Goal: Task Accomplishment & Management: Manage account settings

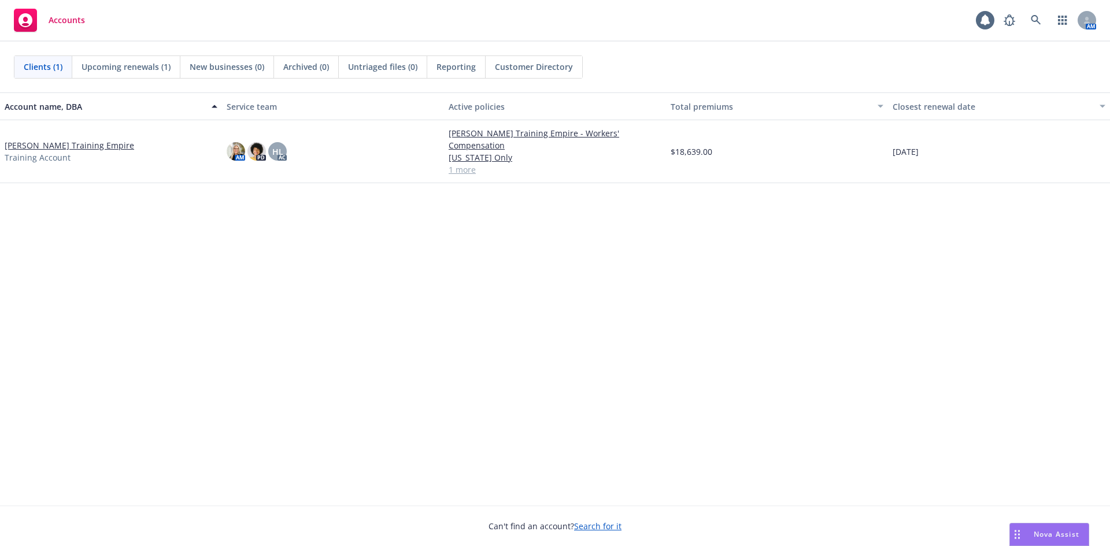
click at [98, 139] on link "[PERSON_NAME] Training Empire" at bounding box center [70, 145] width 130 height 12
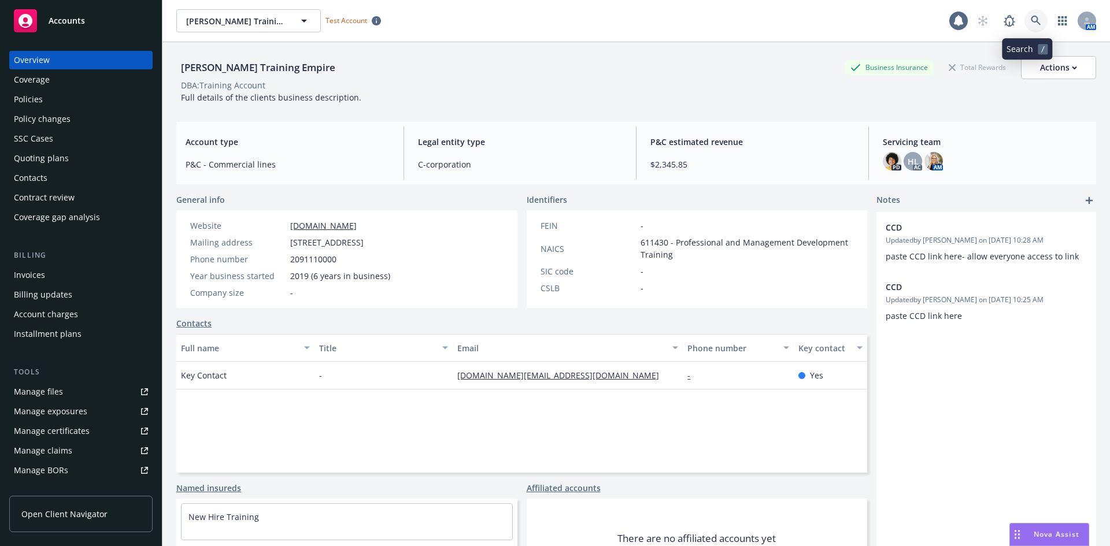
click at [1031, 17] on icon at bounding box center [1036, 21] width 10 height 10
click at [55, 137] on div "SSC Cases" at bounding box center [81, 139] width 134 height 19
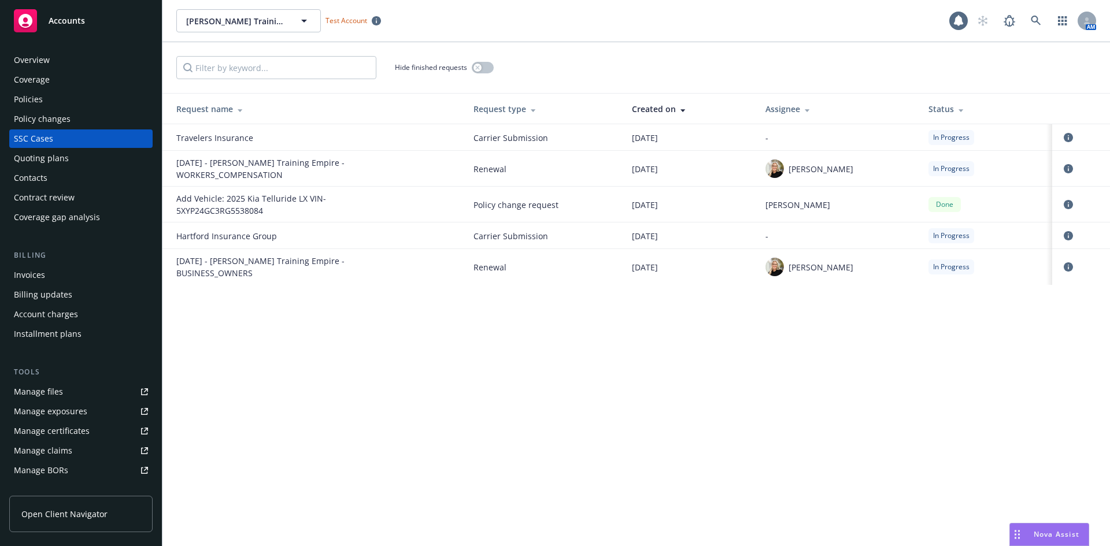
click at [59, 105] on div "Policies" at bounding box center [81, 99] width 134 height 19
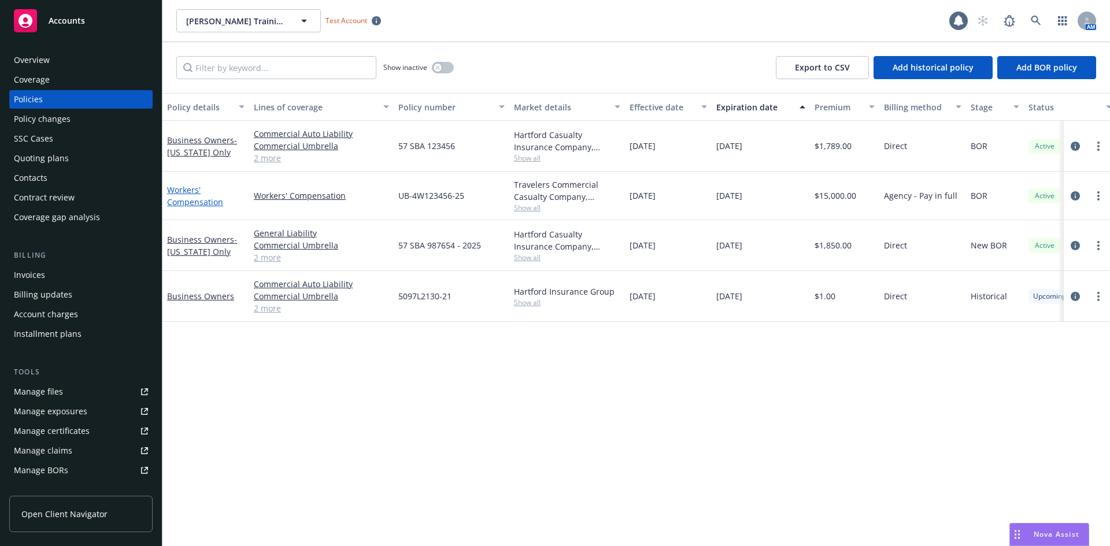
click at [210, 201] on link "Workers' Compensation" at bounding box center [195, 195] width 56 height 23
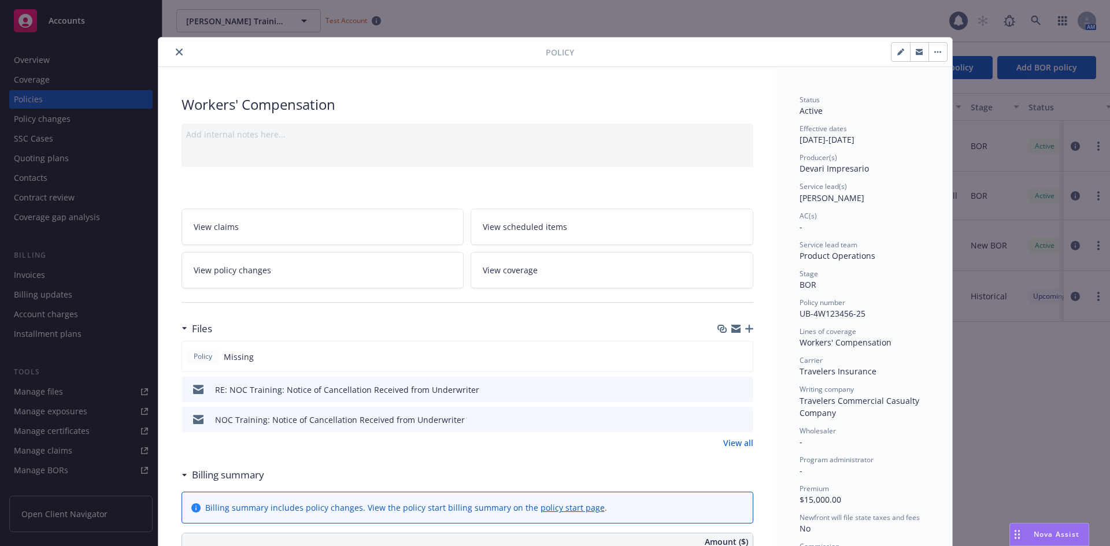
click at [172, 54] on button "close" at bounding box center [179, 52] width 14 height 14
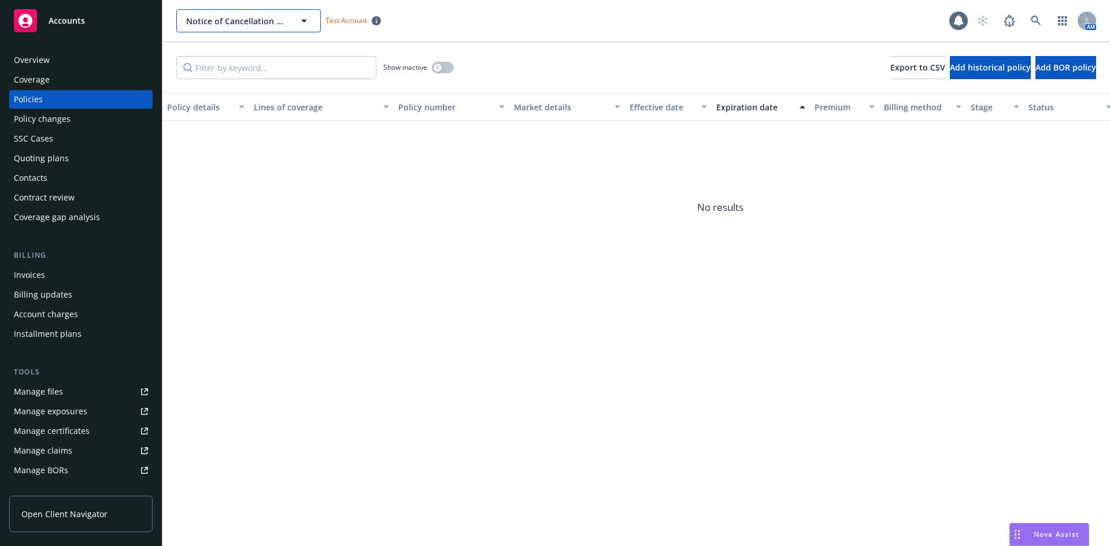
click at [306, 24] on icon "button" at bounding box center [304, 21] width 14 height 14
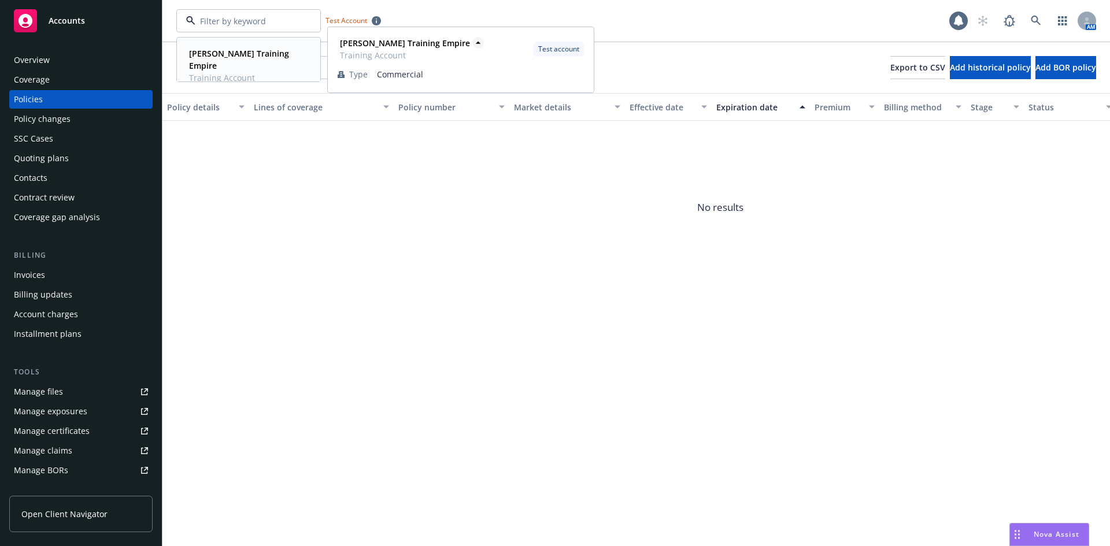
click at [387, 42] on strong "[PERSON_NAME] Training Empire" at bounding box center [405, 43] width 130 height 11
click at [121, 20] on div "Accounts" at bounding box center [81, 20] width 134 height 23
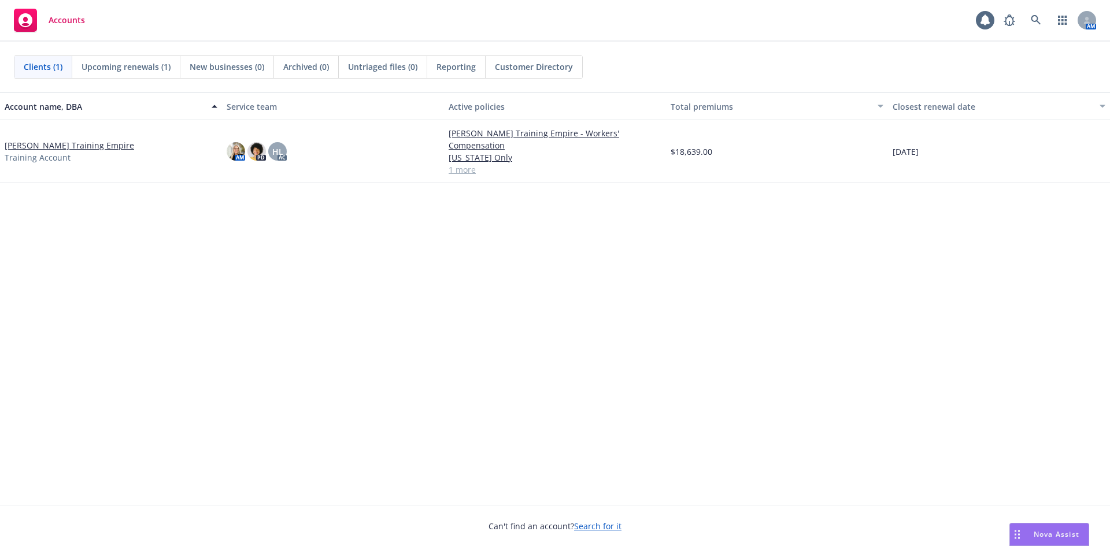
click at [76, 142] on link "Harlie Litton Training Empire" at bounding box center [70, 145] width 130 height 12
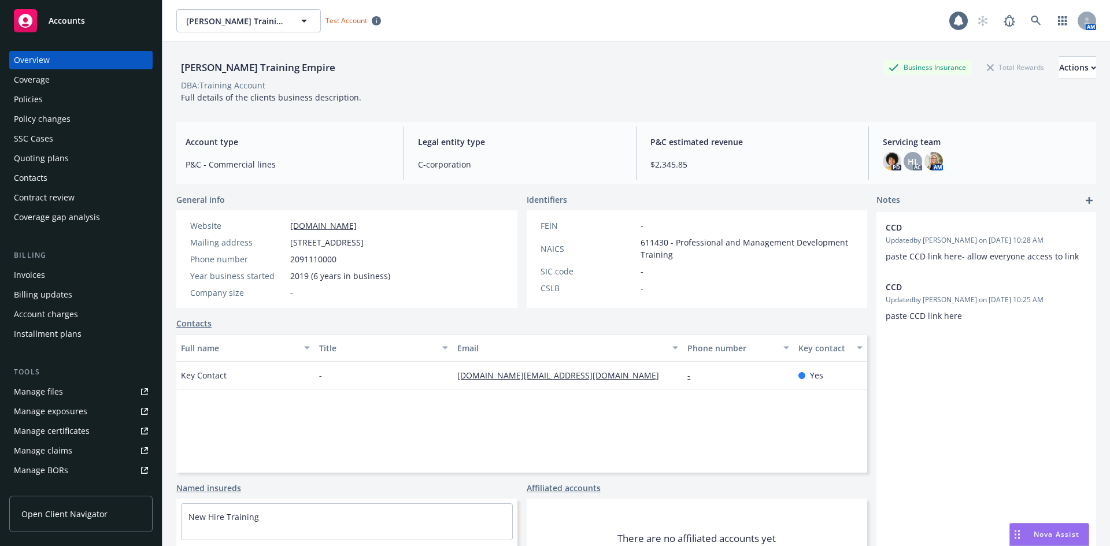
click at [58, 103] on div "Policies" at bounding box center [81, 99] width 134 height 19
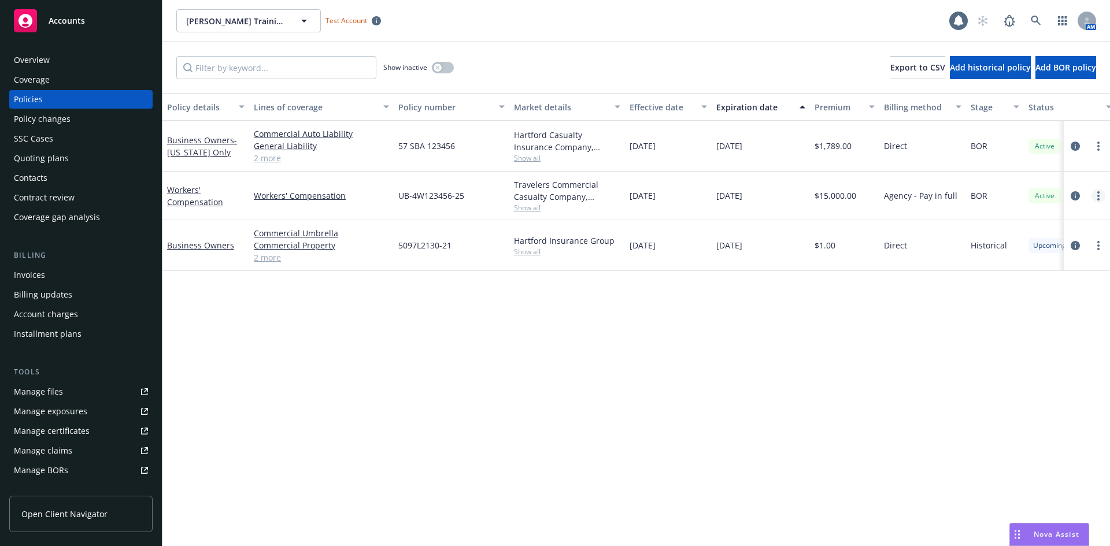
click at [1097, 193] on icon "more" at bounding box center [1098, 195] width 2 height 9
click at [1043, 356] on link "Copy logging email" at bounding box center [1037, 358] width 136 height 23
click at [1096, 195] on link "more" at bounding box center [1099, 196] width 14 height 14
click at [1004, 363] on link "Copy logging email" at bounding box center [1037, 358] width 136 height 23
click at [1101, 195] on link "more" at bounding box center [1099, 196] width 14 height 14
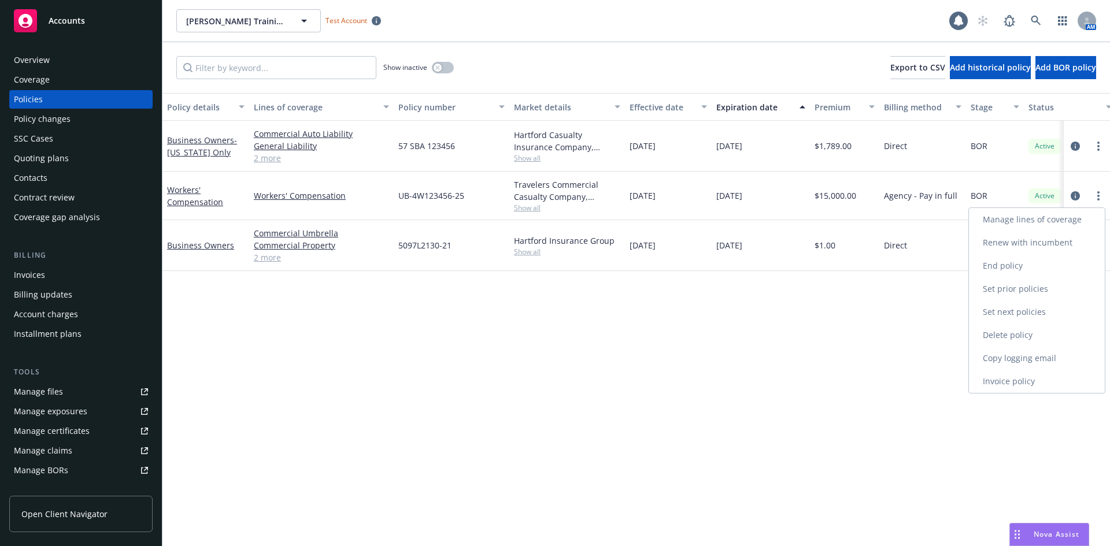
click at [1028, 261] on link "End policy" at bounding box center [1037, 265] width 136 height 23
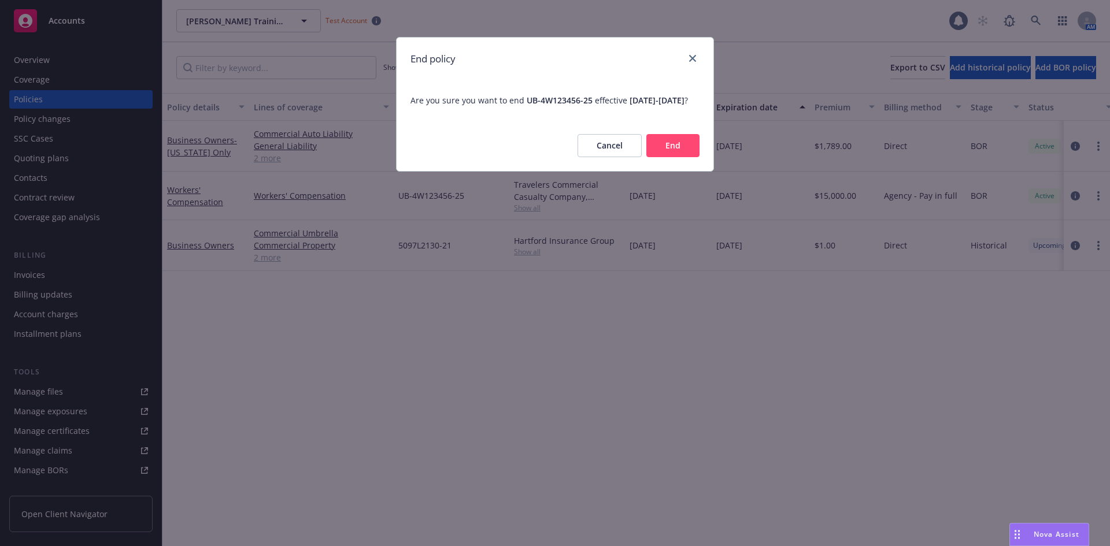
click at [689, 157] on button "End" at bounding box center [672, 145] width 53 height 23
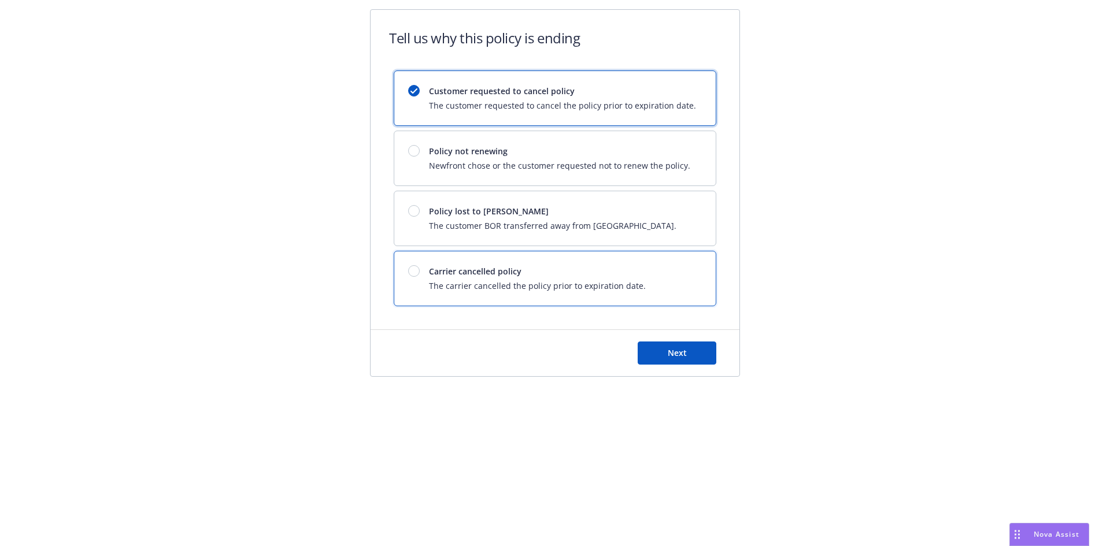
click at [536, 268] on span "Carrier cancelled policy" at bounding box center [537, 271] width 217 height 12
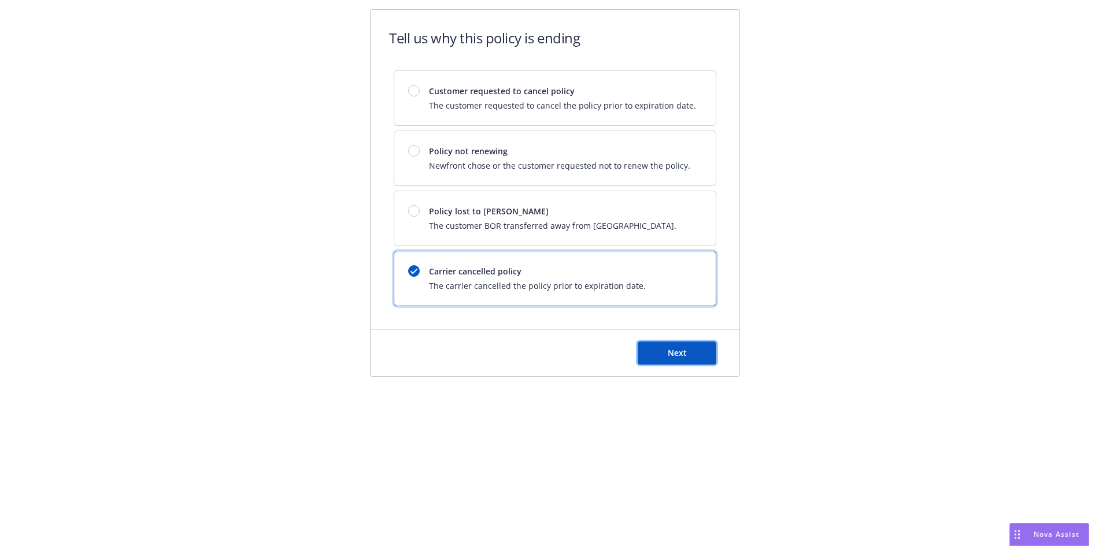
click at [670, 356] on span "Next" at bounding box center [677, 353] width 19 height 11
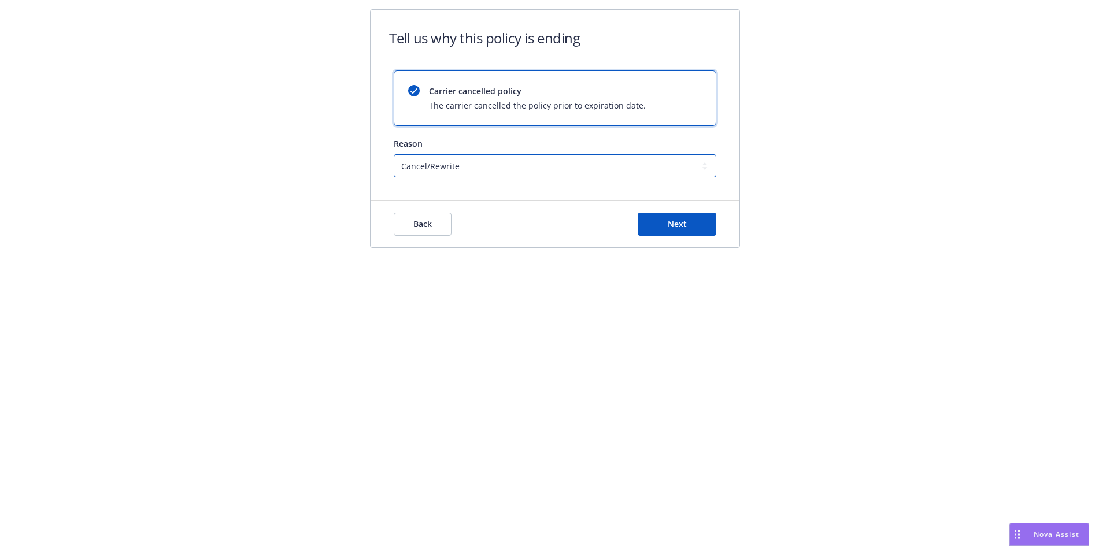
click at [463, 167] on select "Cancel/Rewrite Lost carrier appointment Compliance/Non-payment Lost on BOR" at bounding box center [555, 165] width 323 height 23
select select "Compliance/Non-payment"
click at [394, 154] on select "Cancel/Rewrite Lost carrier appointment Compliance/Non-payment Lost on BOR" at bounding box center [555, 165] width 323 height 23
click at [661, 223] on button "Next" at bounding box center [677, 224] width 79 height 23
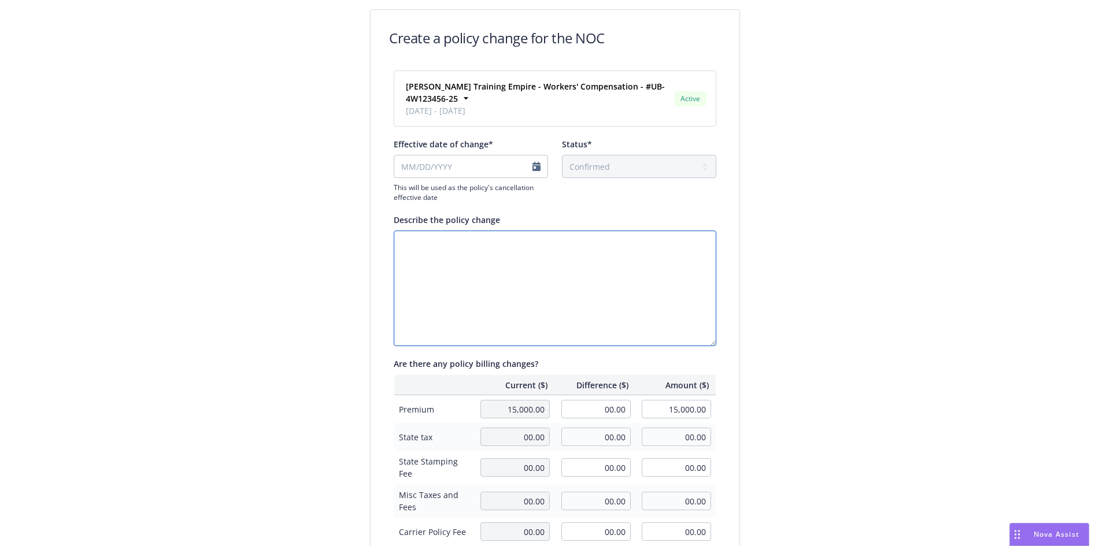
click at [500, 239] on textarea "Describe the policy change" at bounding box center [555, 289] width 323 height 116
paste textarea "CX EFF [DATE]"
type textarea "CX EFF [DATE]"
select select "August"
select select "2025"
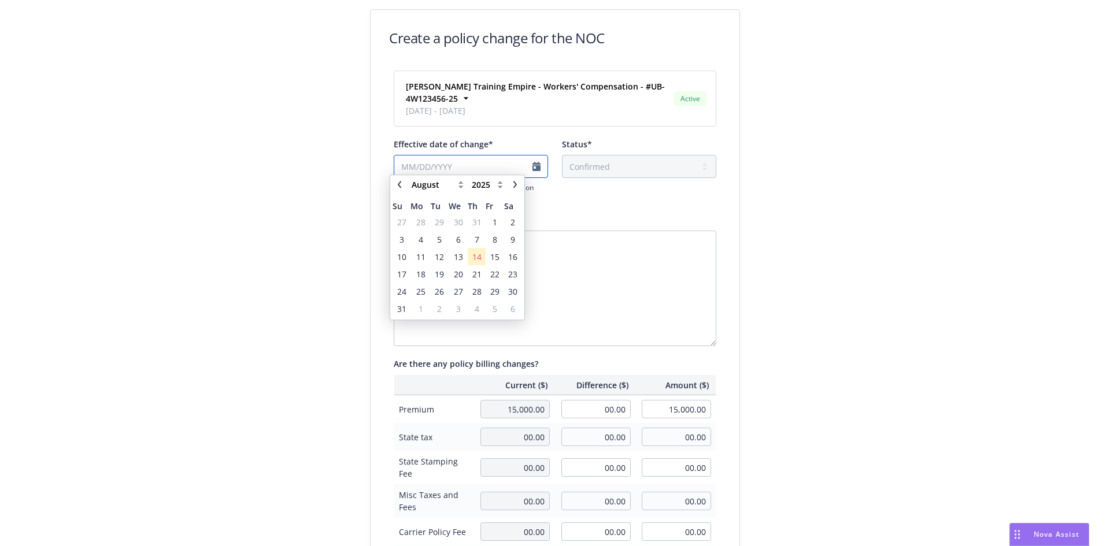
click at [530, 167] on input "Effective date of change*" at bounding box center [471, 166] width 154 height 23
click at [461, 264] on span "13" at bounding box center [458, 263] width 9 height 12
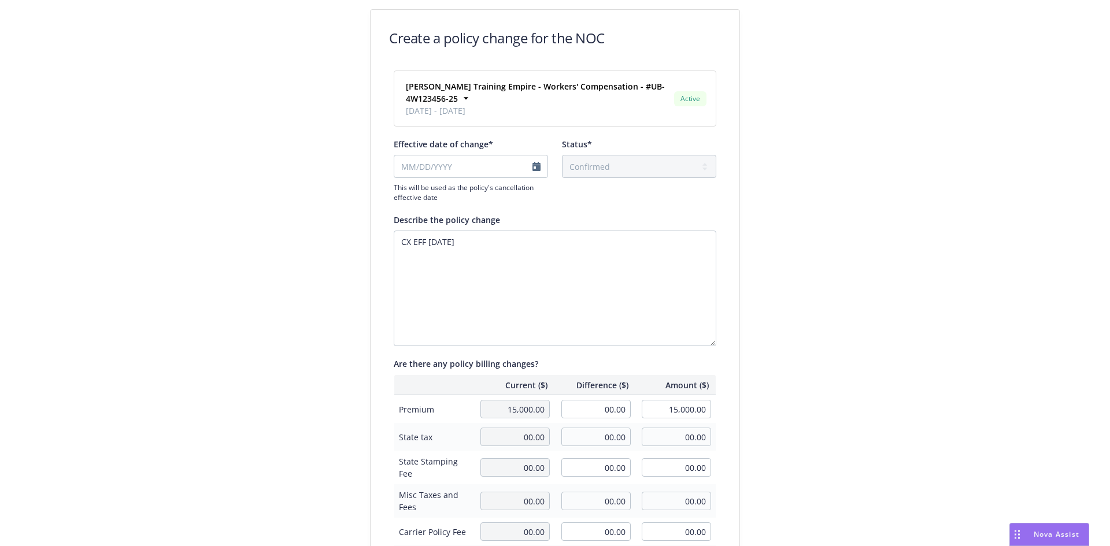
type input "[DATE]"
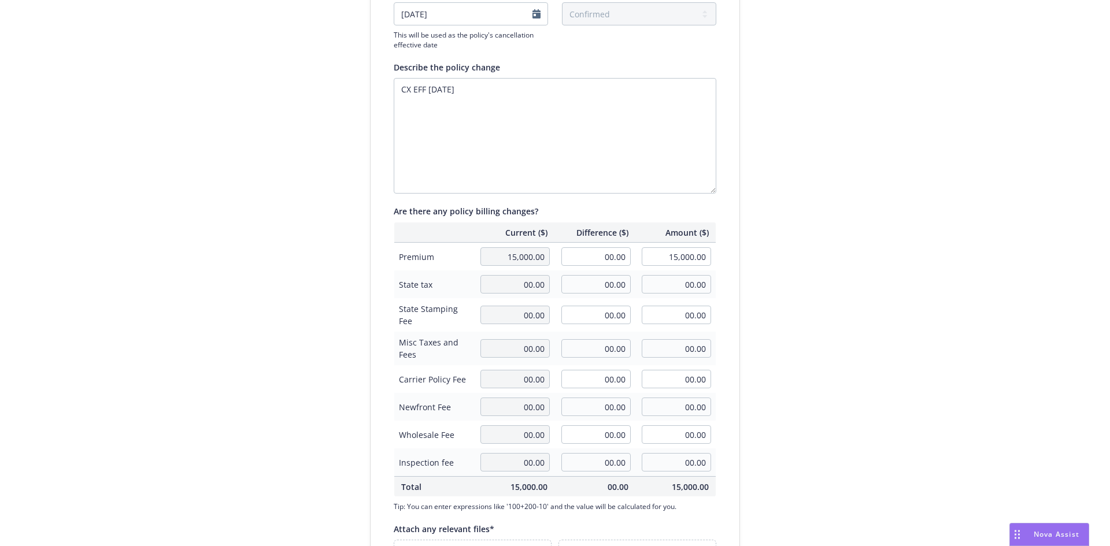
scroll to position [173, 0]
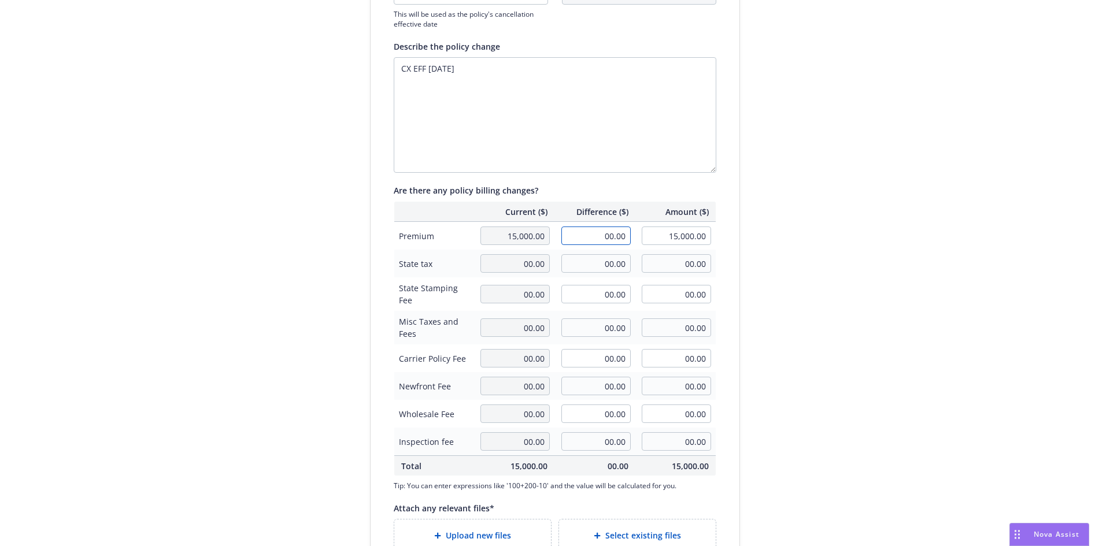
click at [603, 234] on input "00.00" at bounding box center [595, 236] width 69 height 19
type input "-4,121.00"
type input "10,879.00"
click at [818, 302] on div "Create a policy change for the NOC [PERSON_NAME] Training Empire - Workers' Com…" at bounding box center [555, 229] width 1110 height 805
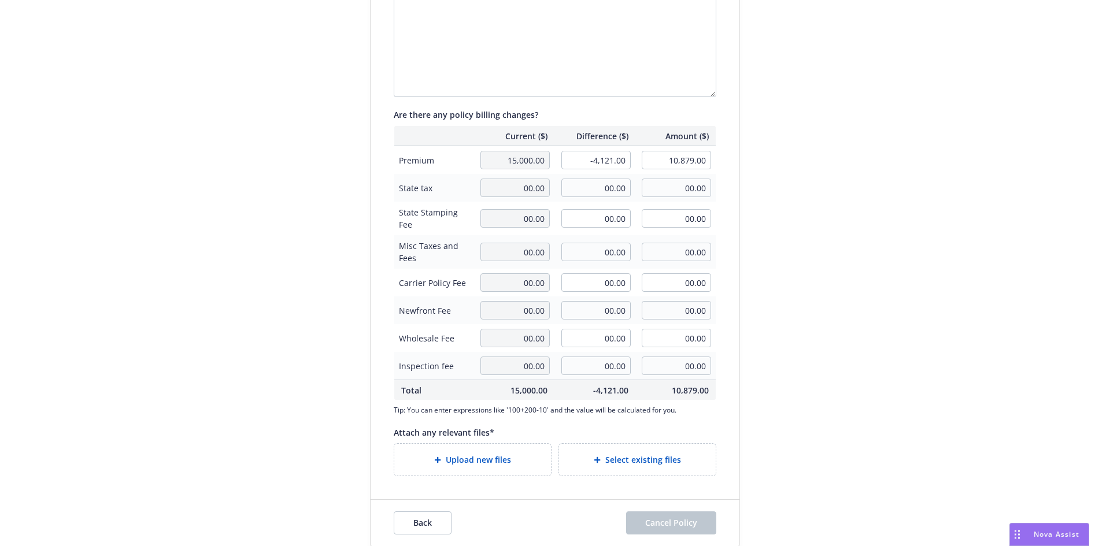
scroll to position [259, 0]
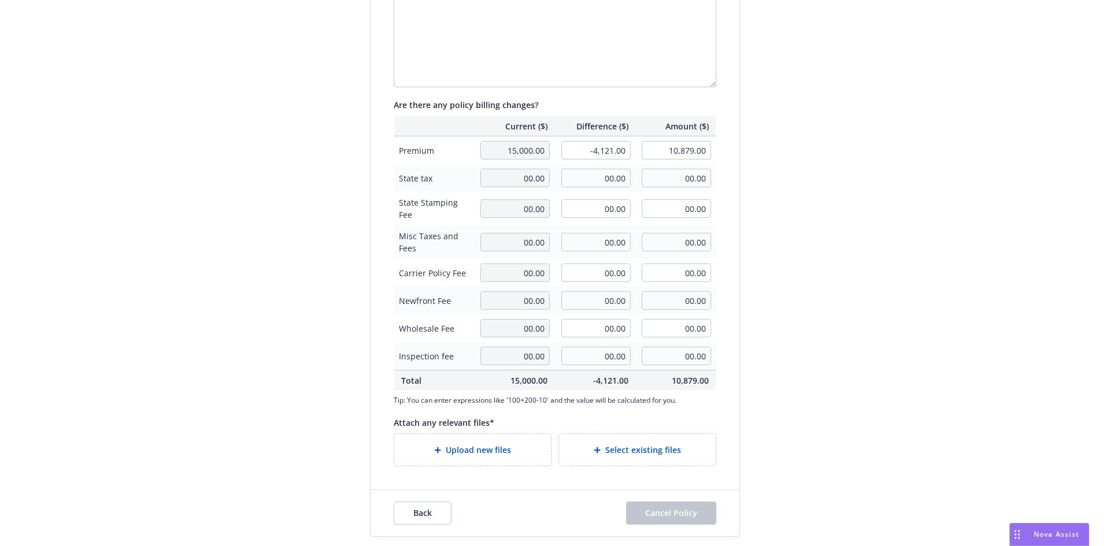
click at [466, 453] on span "Upload new files" at bounding box center [478, 450] width 65 height 12
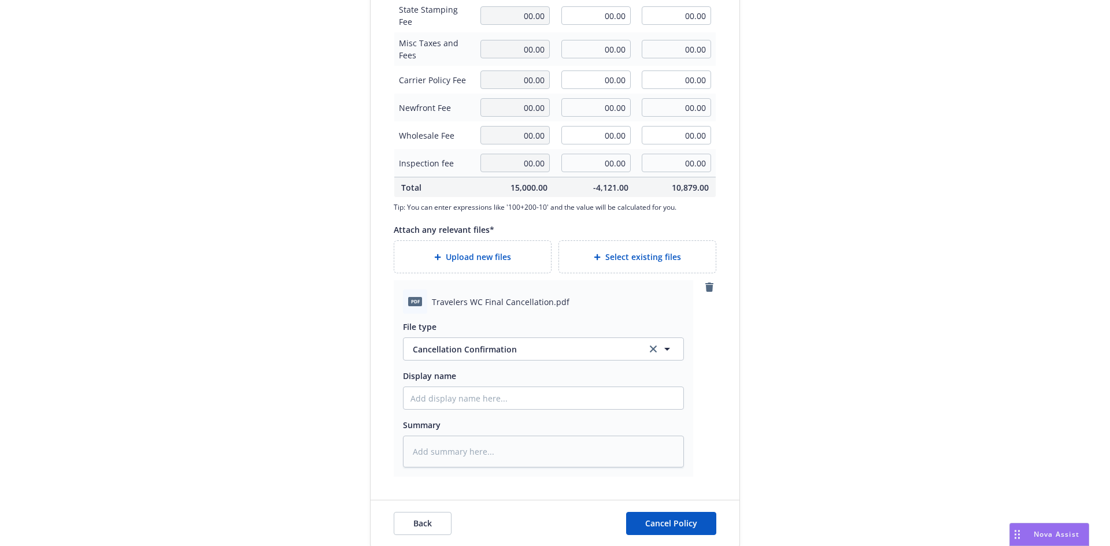
scroll to position [463, 0]
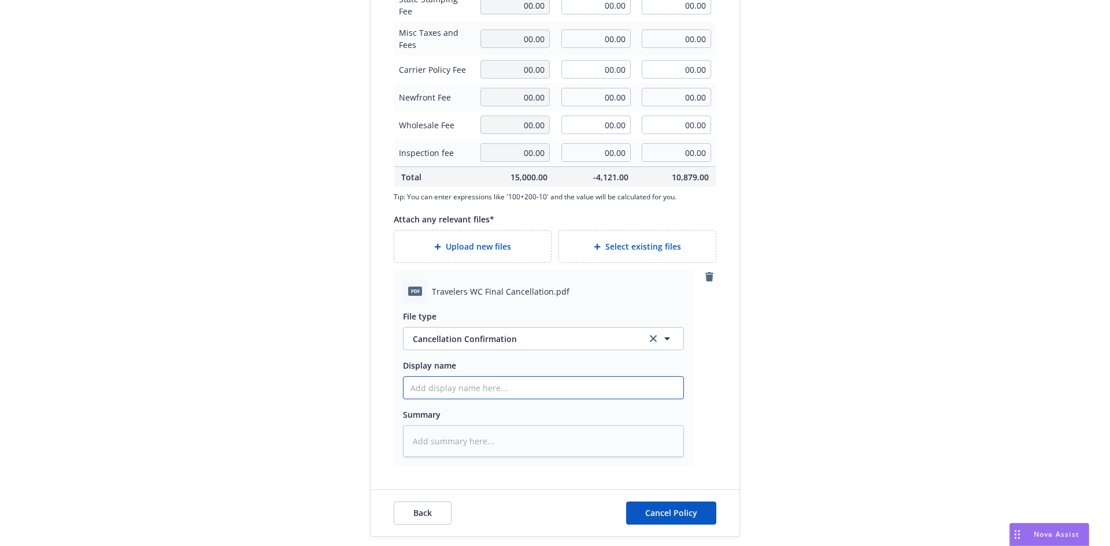
click at [490, 393] on input "Display name" at bounding box center [544, 388] width 280 height 22
click at [800, 380] on div "Create a policy change for the NOC [PERSON_NAME] Training Empire - Workers' Com…" at bounding box center [555, 41] width 1110 height 1009
click at [631, 386] on input "Display name" at bounding box center [544, 388] width 280 height 22
type textarea "x"
type input "2"
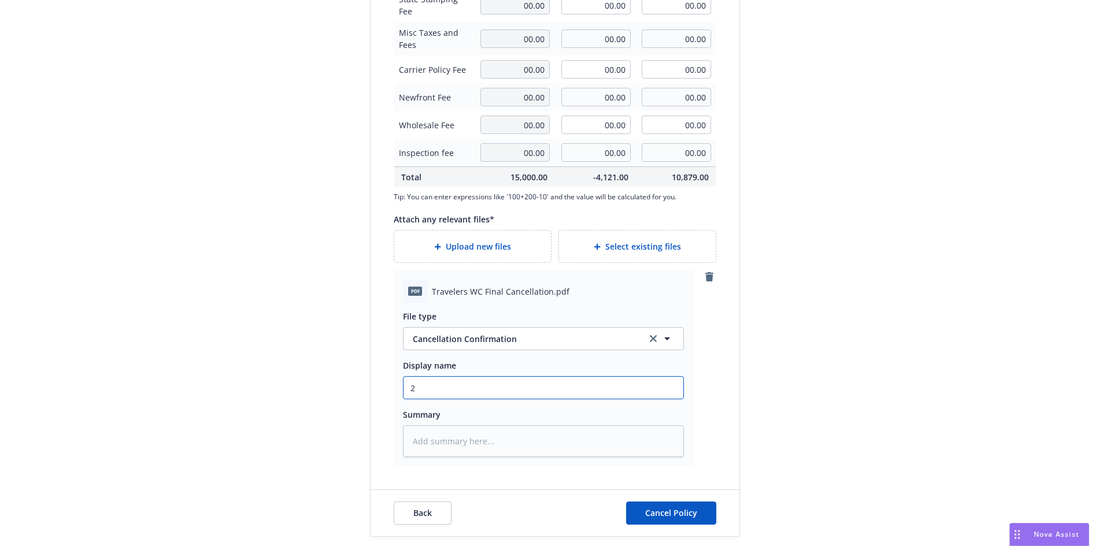
type textarea "x"
type input "24"
type textarea "x"
type input "24-"
type textarea "x"
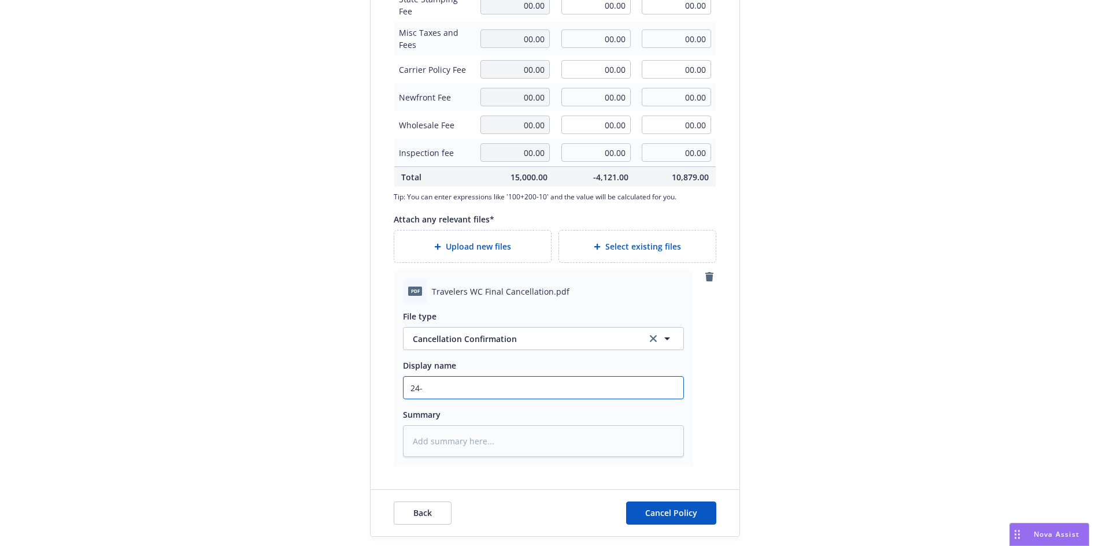
type input "24-2"
type textarea "x"
type input "24-25"
type textarea "x"
type input "24-25 Travelers PACK Cancellation Confirmation"
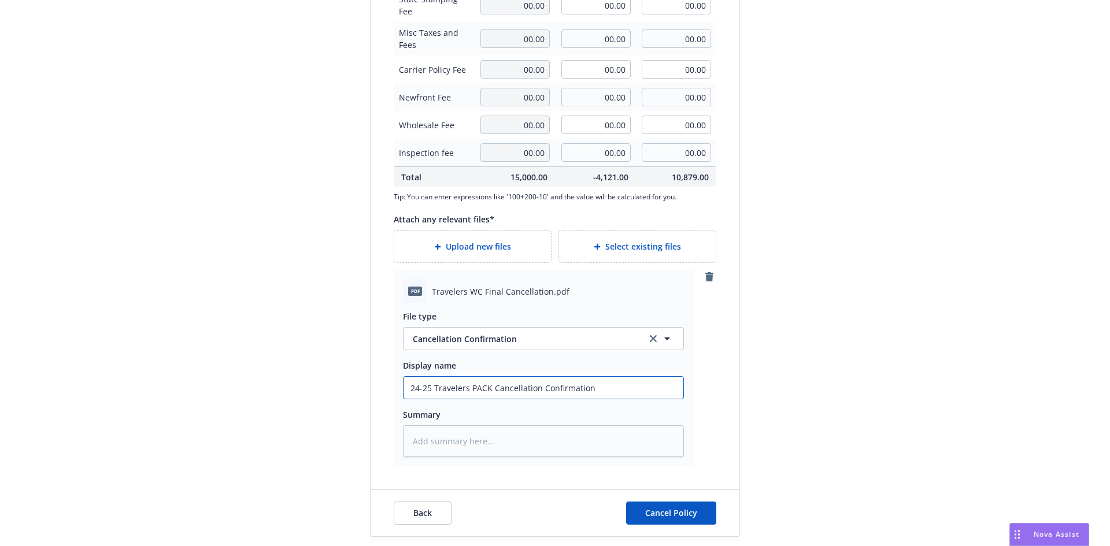
click at [586, 388] on input "24-25 Travelers PACK Cancellation Confirmation" at bounding box center [544, 388] width 280 height 22
type textarea "x"
type input "24-25 Travelers PACK Cancellation Confirmation"
type textarea "x"
type input "24-25 Travelers PACK Cancellation Confirmation e"
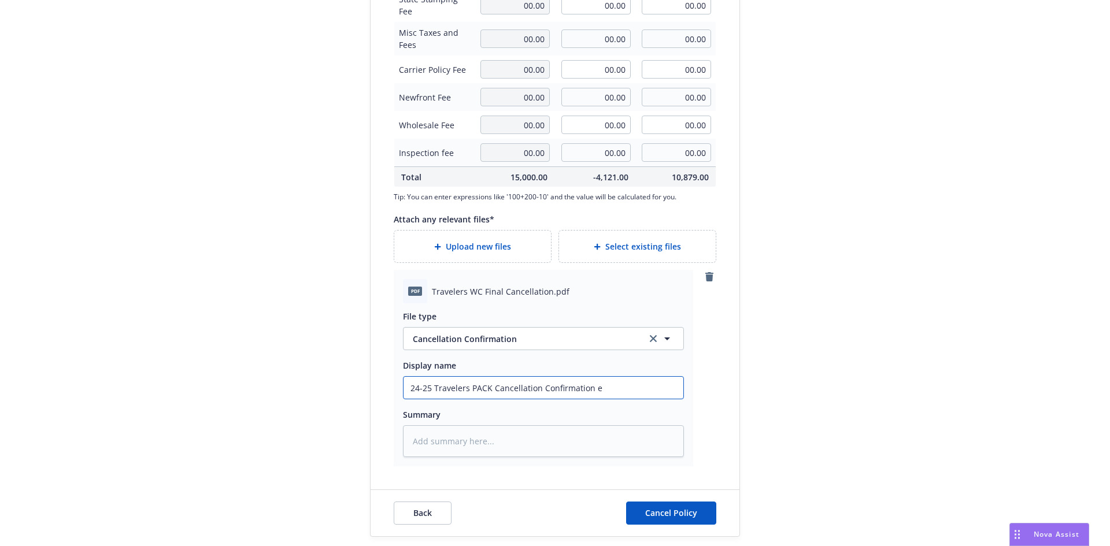
type textarea "x"
type input "24-25 Travelers PACK Cancellation Confirmation ef"
type textarea "x"
type input "24-25 Travelers PACK Cancellation Confirmation eff"
type textarea "x"
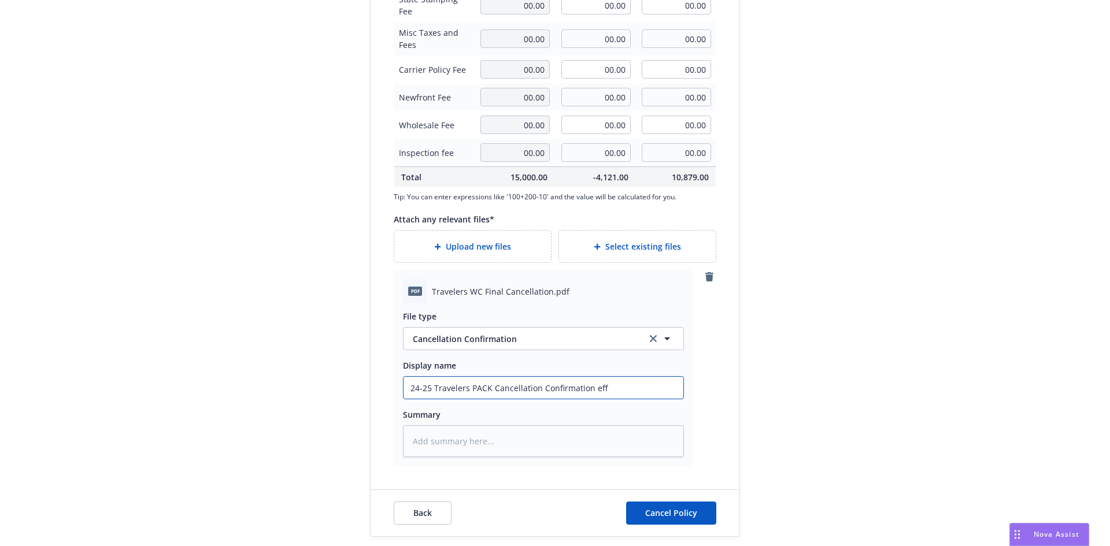
type input "24-25 Travelers PACK Cancellation Confirmation eff"
click at [637, 391] on input "24-25 Travelers PACK Cancellation Confirmation eff" at bounding box center [544, 388] width 280 height 22
type textarea "x"
type input "24-25 Travelers PACK Cancellation Confirmation eff 8"
type textarea "x"
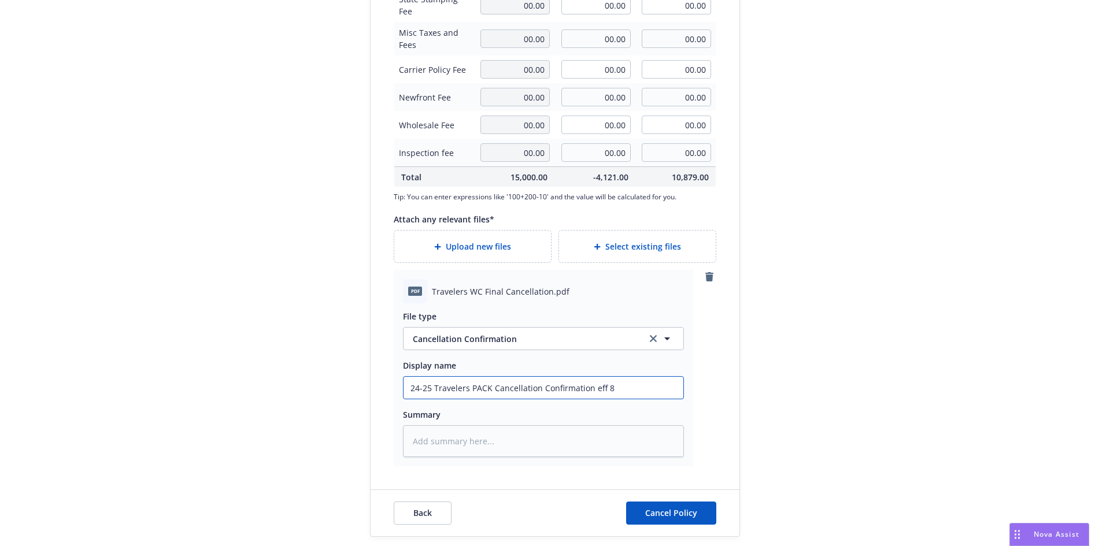
type input "24-25 Travelers PACK Cancellation Confirmation eff 8/"
type textarea "x"
type input "24-25 Travelers PACK Cancellation Confirmation eff 8/1"
type textarea "x"
type input "24-25 Travelers PACK Cancellation Confirmation eff 8/13"
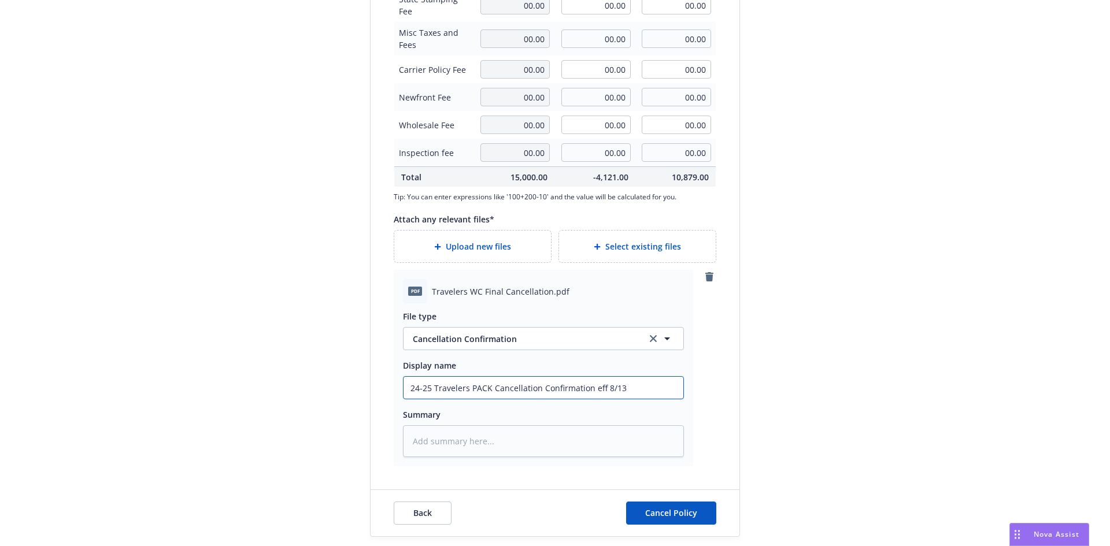
type textarea "x"
type input "24-25 Travelers PACK Cancellation Confirmation eff 8/13/"
type textarea "x"
type input "24-25 Travelers PACK Cancellation Confirmation eff 8/13/2"
type textarea "x"
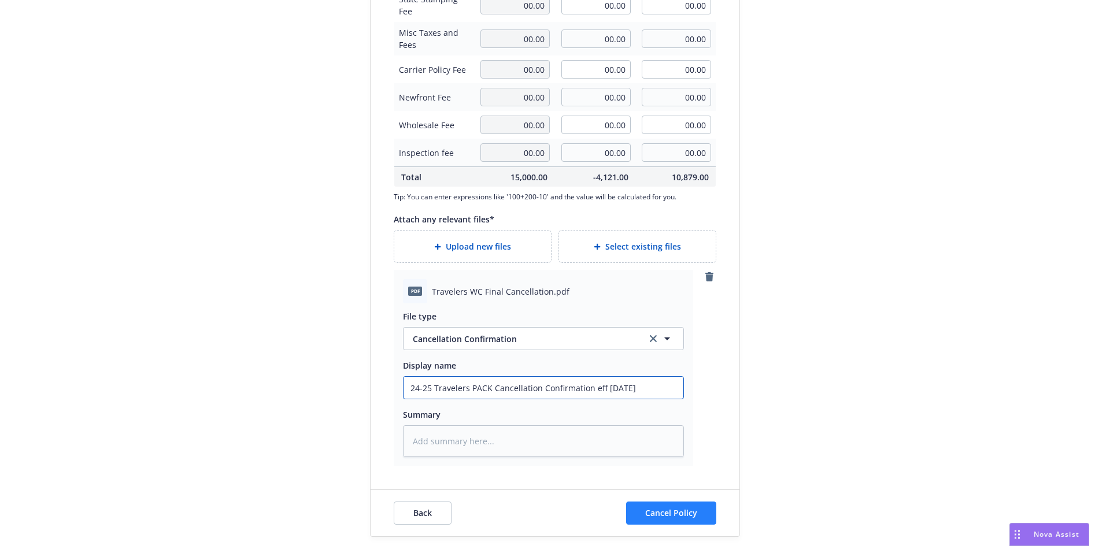
type input "24-25 Travelers PACK Cancellation Confirmation eff [DATE]"
click at [646, 511] on span "Cancel Policy" at bounding box center [671, 513] width 52 height 11
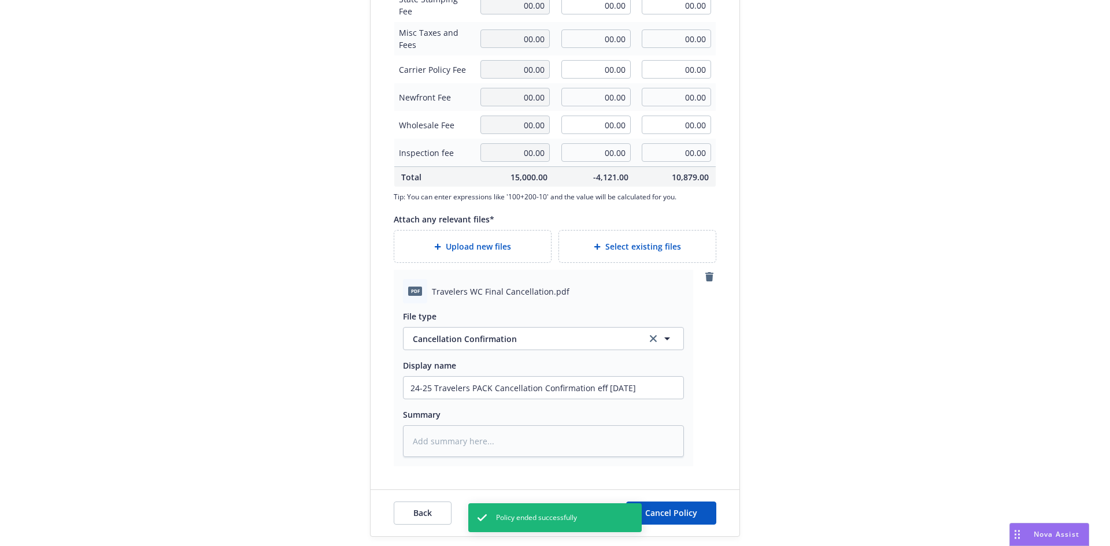
type textarea "x"
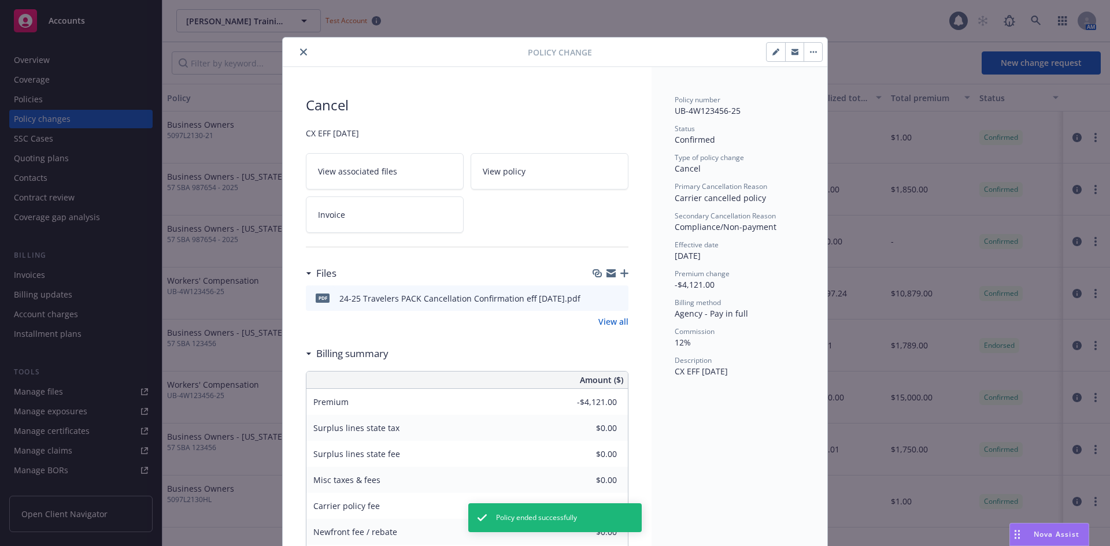
scroll to position [22, 0]
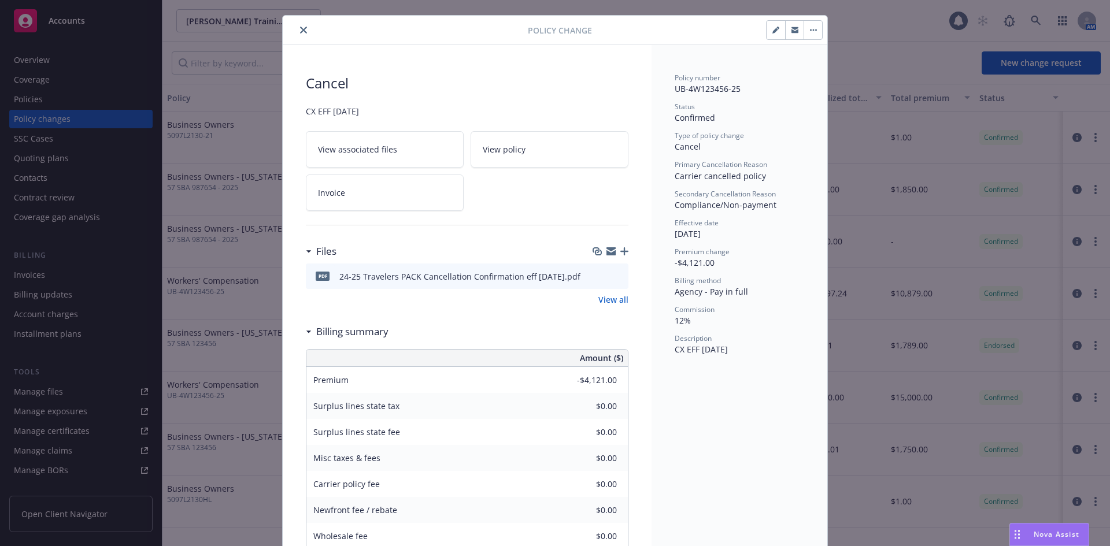
click at [792, 33] on icon "button" at bounding box center [795, 31] width 7 height 4
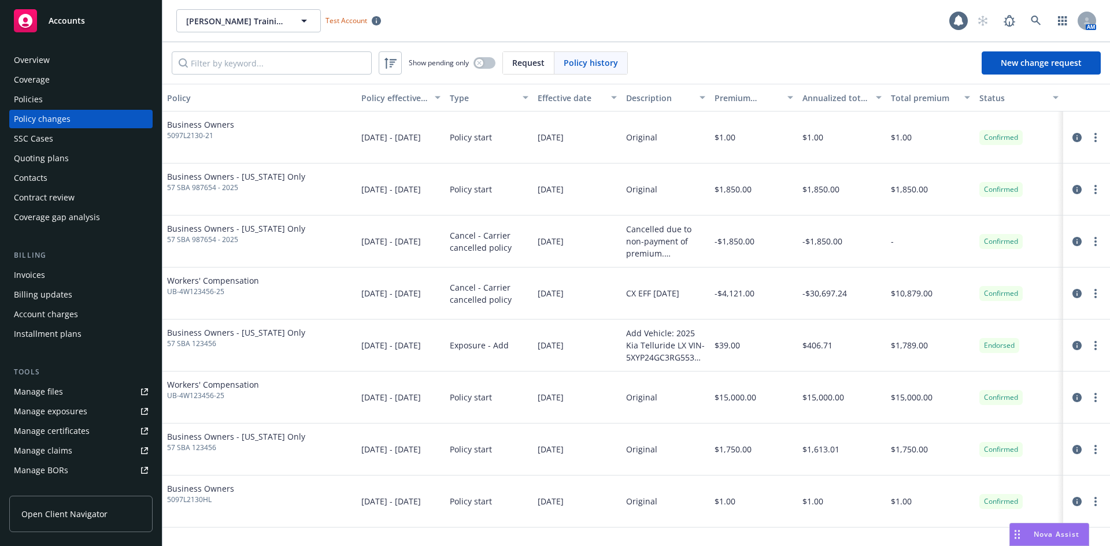
click at [71, 58] on div "Overview" at bounding box center [81, 60] width 134 height 19
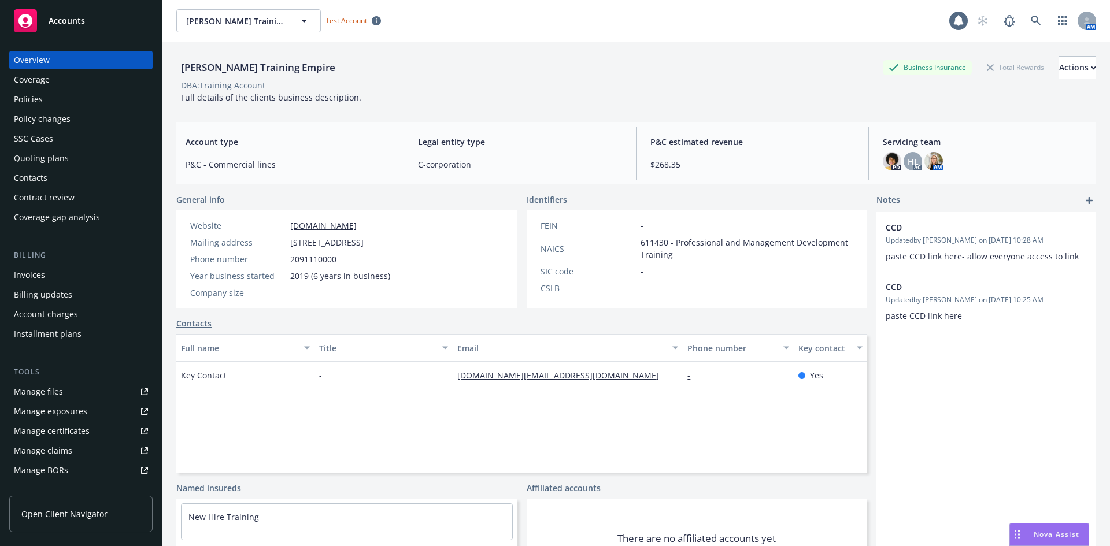
click at [53, 104] on div "Policies" at bounding box center [81, 99] width 134 height 19
